Goal: Task Accomplishment & Management: Manage account settings

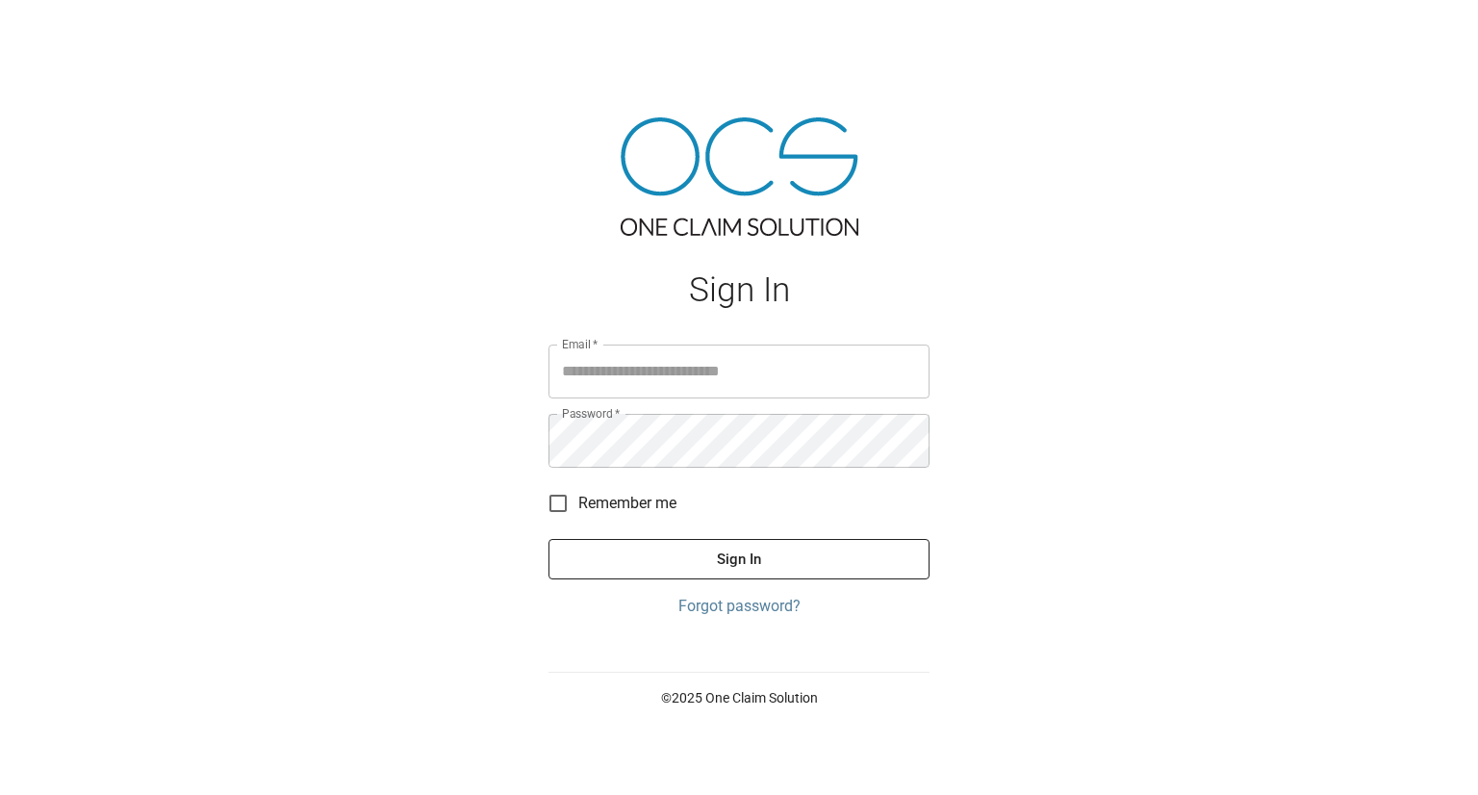
type input "**********"
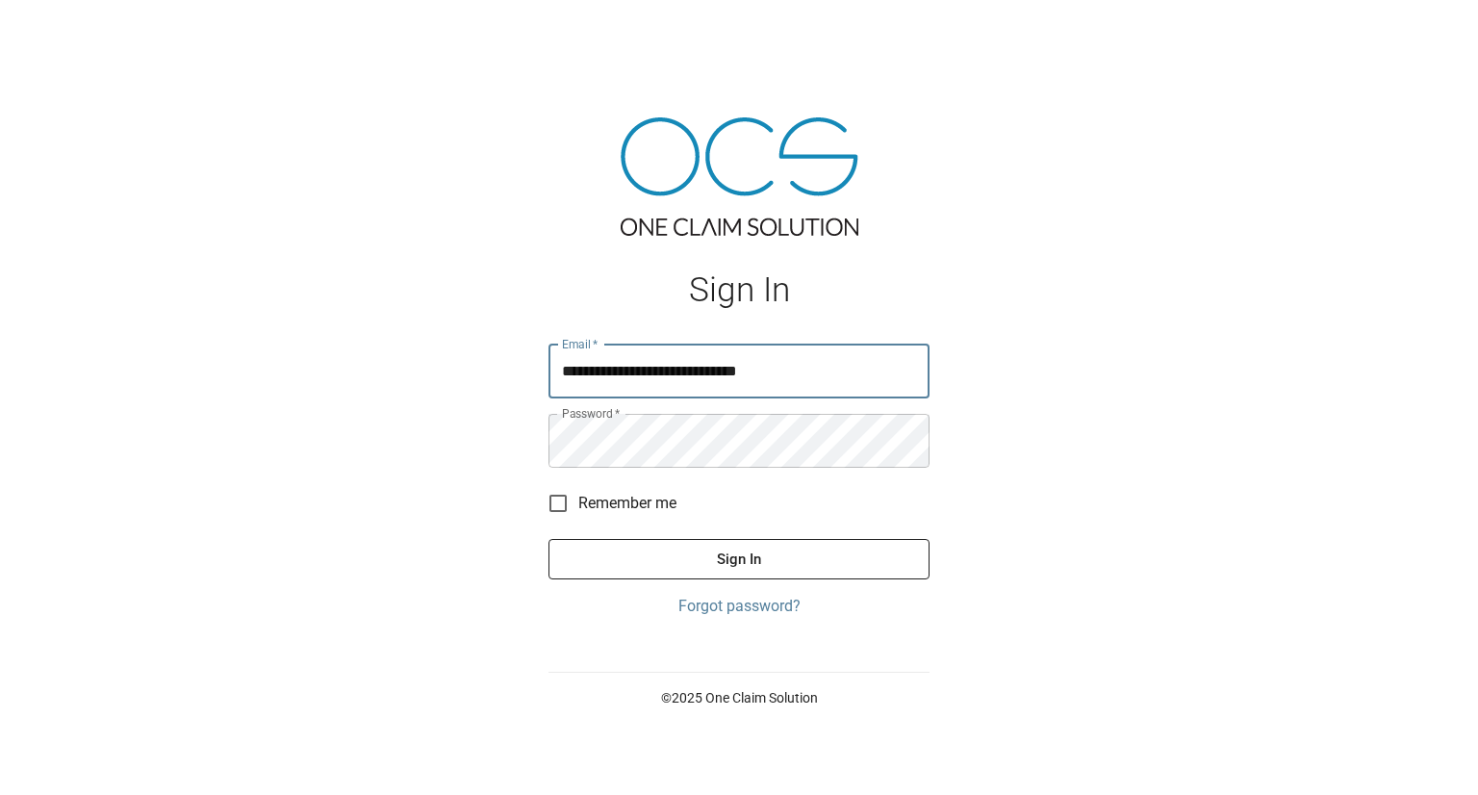
click at [549, 539] on button "Sign In" at bounding box center [739, 559] width 381 height 40
